Goal: Information Seeking & Learning: Learn about a topic

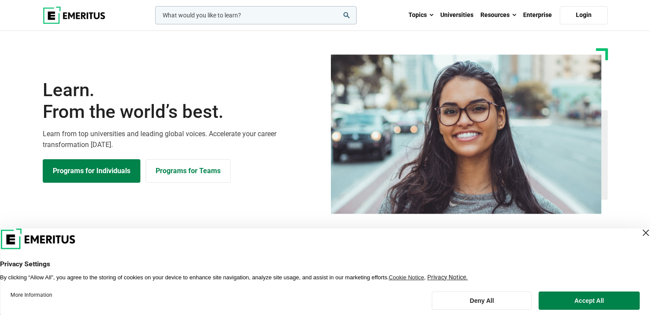
click at [112, 174] on link "Programs for Individuals" at bounding box center [92, 171] width 98 height 24
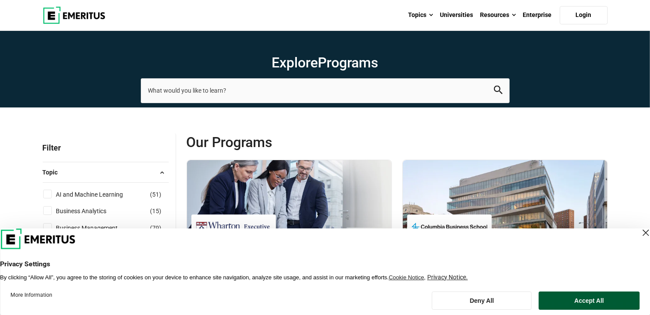
click at [613, 298] on button "Accept All" at bounding box center [588, 301] width 101 height 18
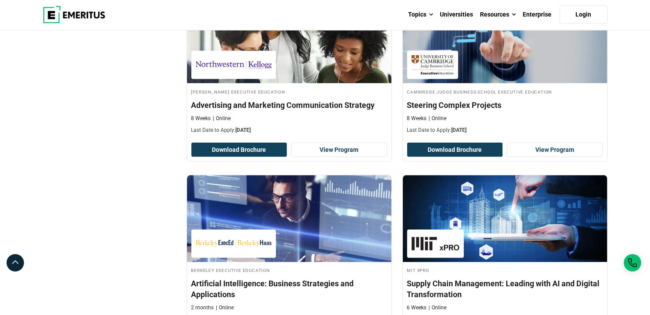
scroll to position [1568, 0]
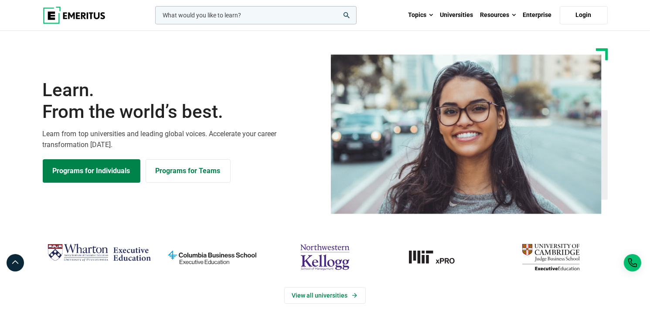
click at [250, 22] on input "woocommerce-product-search-field-0" at bounding box center [255, 15] width 201 height 18
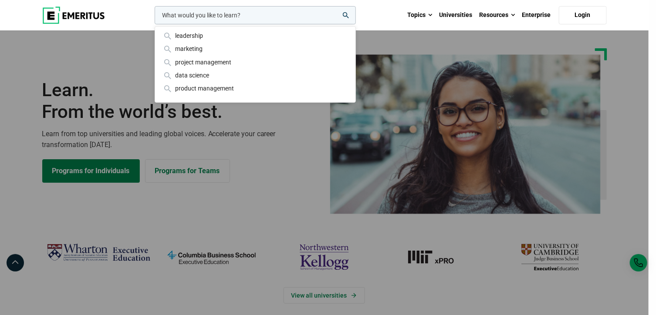
click at [195, 15] on input "woocommerce-product-search-field-0" at bounding box center [255, 15] width 201 height 18
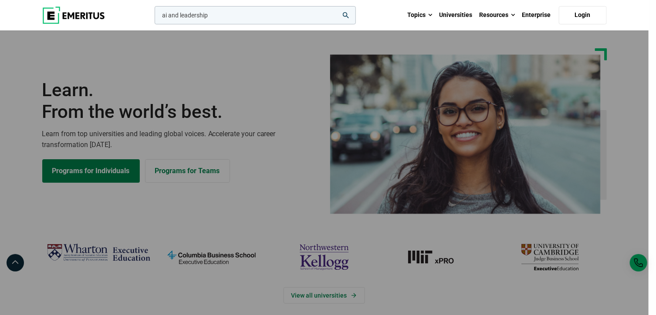
type input "ai and leadership"
click at [153, 17] on button "search" at bounding box center [153, 17] width 0 height 0
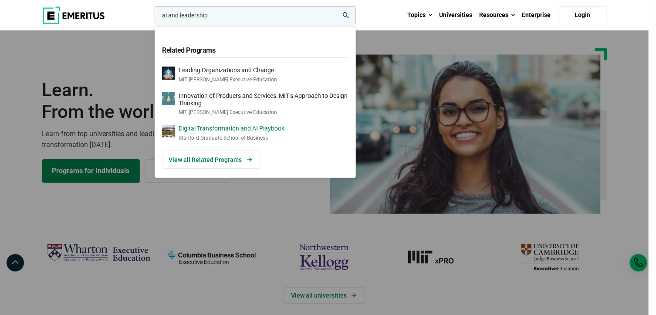
click at [223, 135] on p "Stanford Graduate School of Business" at bounding box center [232, 138] width 106 height 7
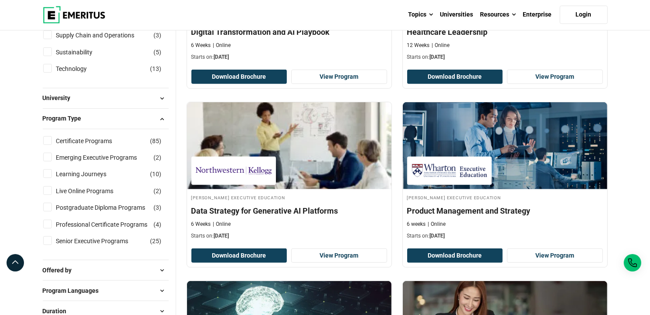
scroll to position [436, 0]
